Goal: Task Accomplishment & Management: Use online tool/utility

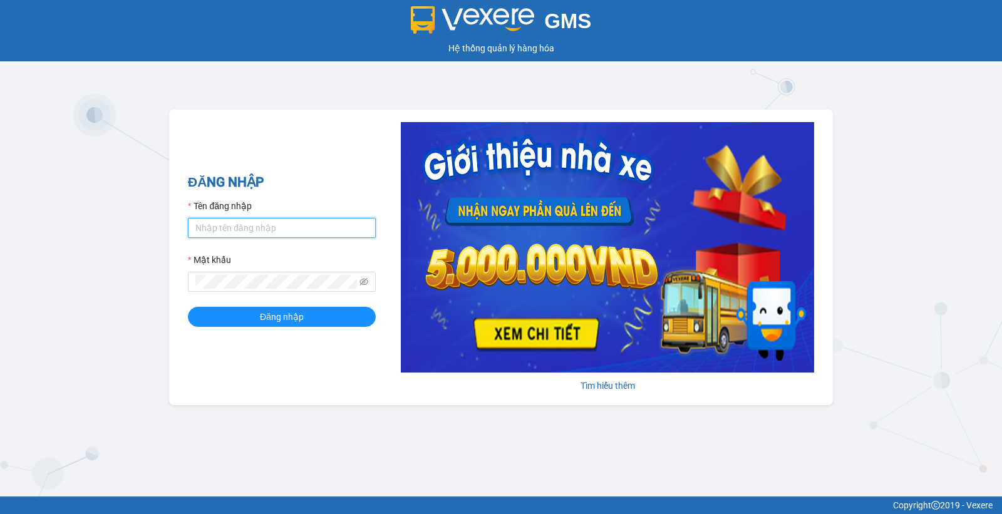
click at [308, 222] on input "Tên đăng nhập" at bounding box center [282, 228] width 188 height 20
type input "thuyhien.apq"
click at [188, 307] on button "Đăng nhập" at bounding box center [282, 317] width 188 height 20
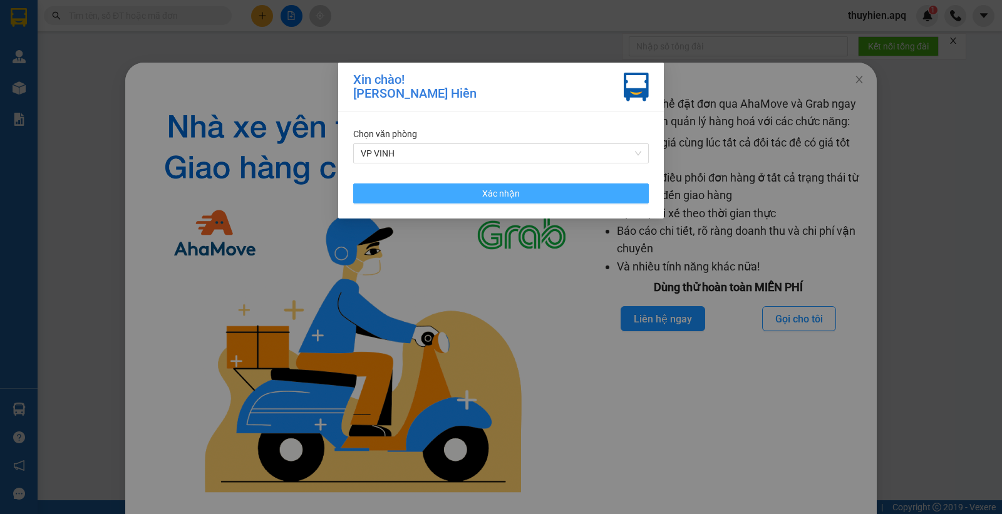
click at [575, 202] on button "Xác nhận" at bounding box center [501, 194] width 296 height 20
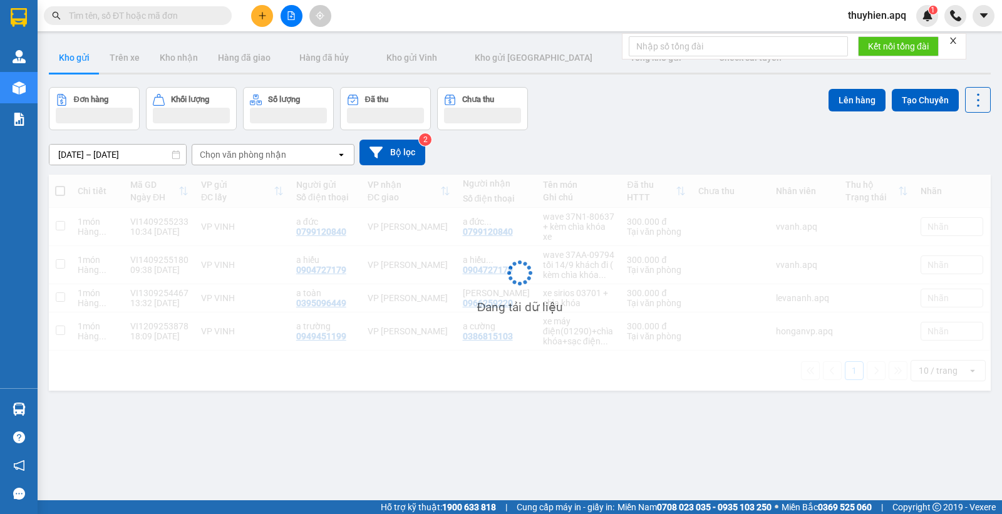
click at [180, 14] on input "text" at bounding box center [143, 16] width 148 height 14
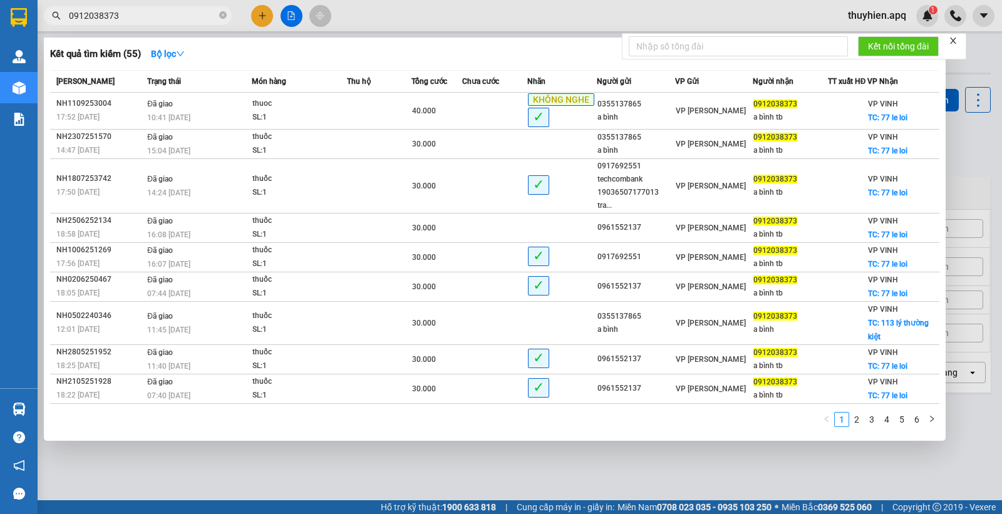
type input "0912038373"
